Goal: Navigation & Orientation: Find specific page/section

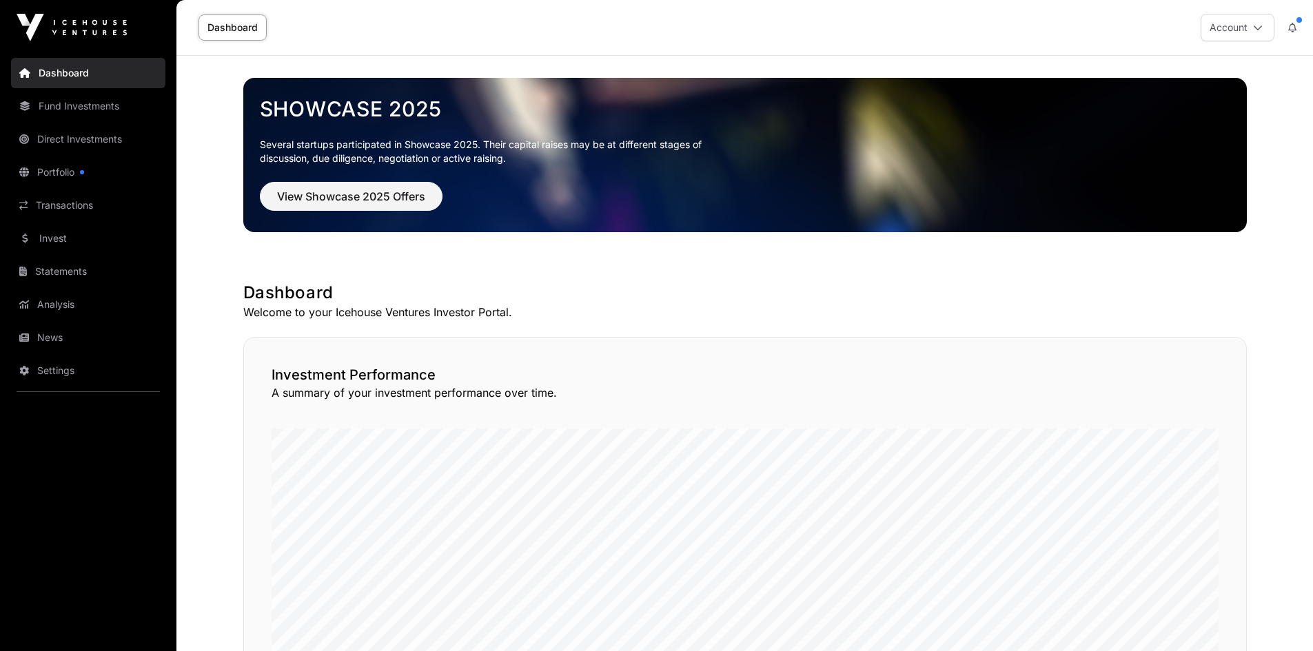
click at [59, 235] on link "Invest" at bounding box center [88, 238] width 154 height 30
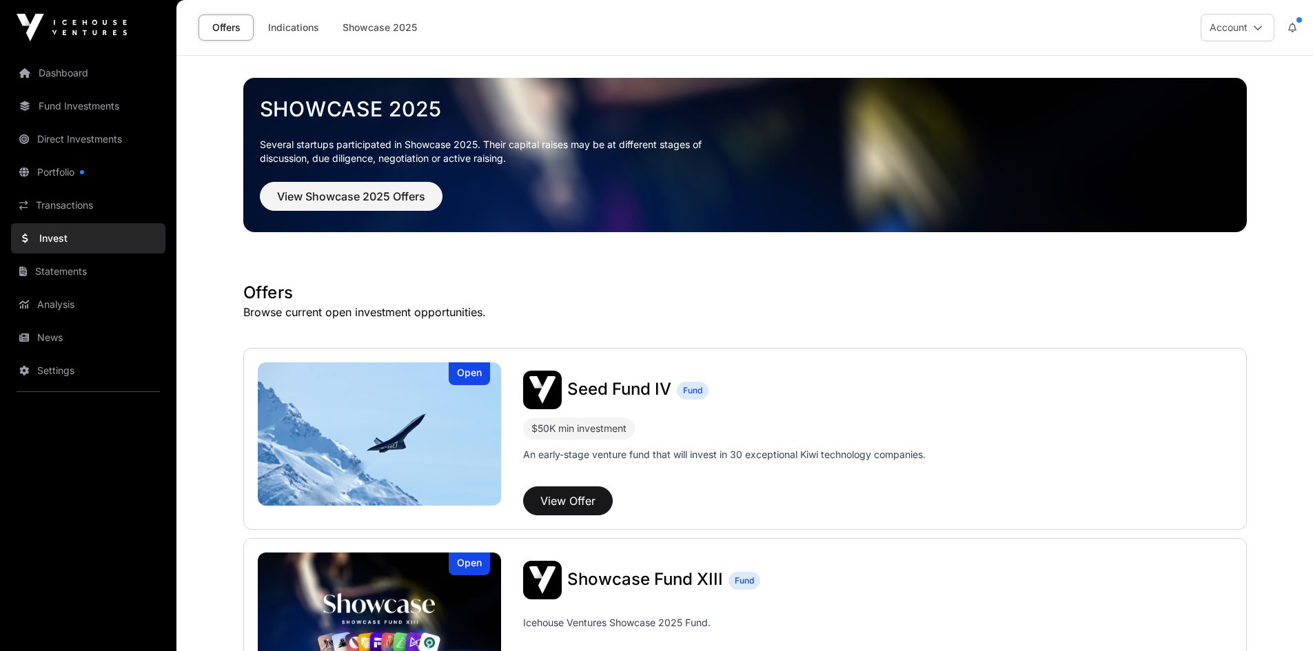
click at [45, 340] on link "News" at bounding box center [88, 337] width 154 height 30
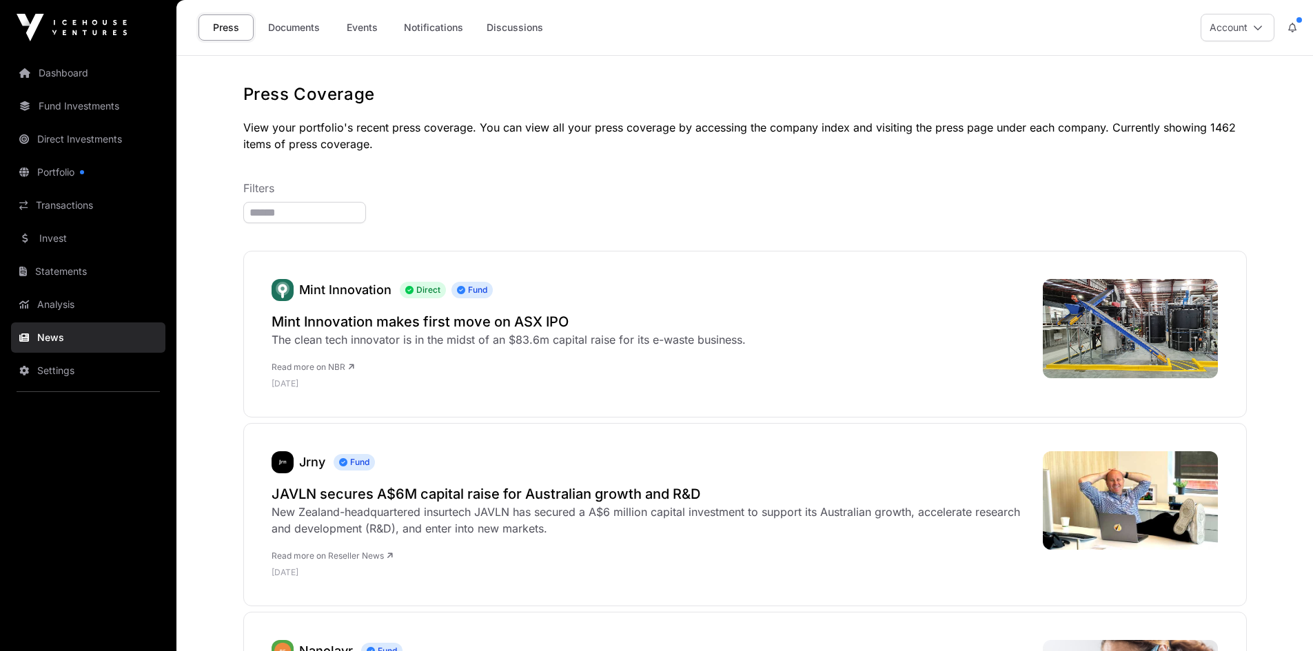
click at [297, 33] on link "Documents" at bounding box center [294, 27] width 70 height 26
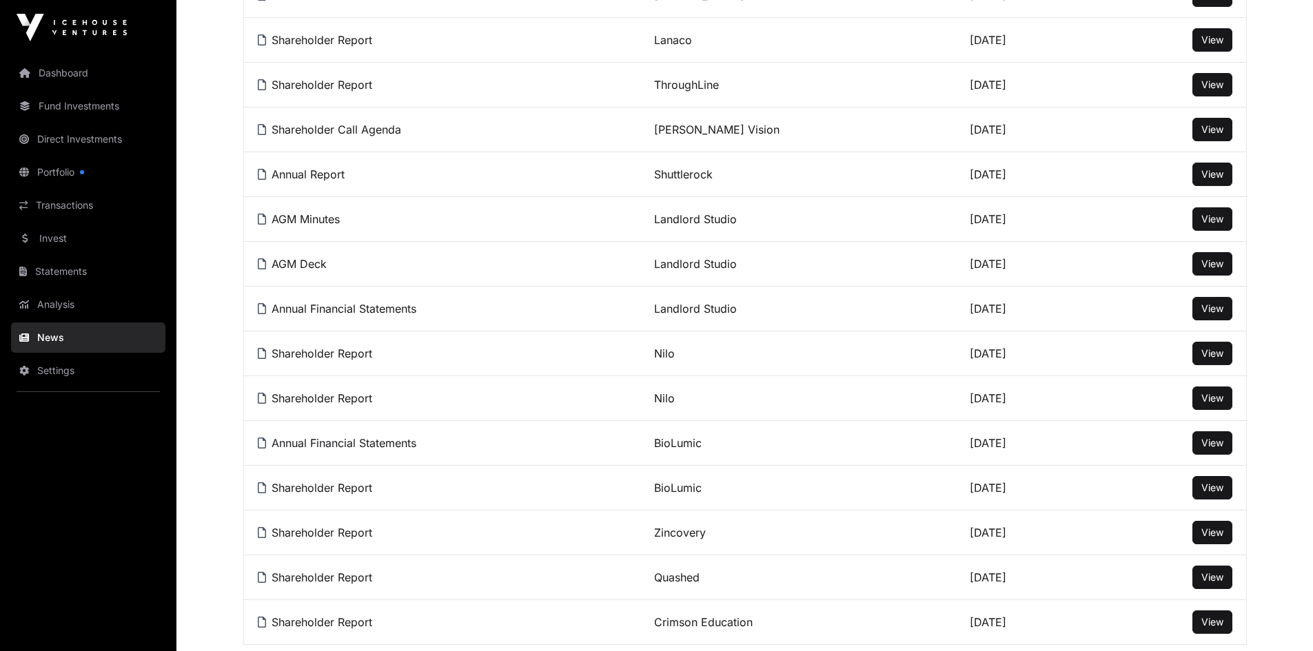
scroll to position [1034, 0]
